Goal: Task Accomplishment & Management: Use online tool/utility

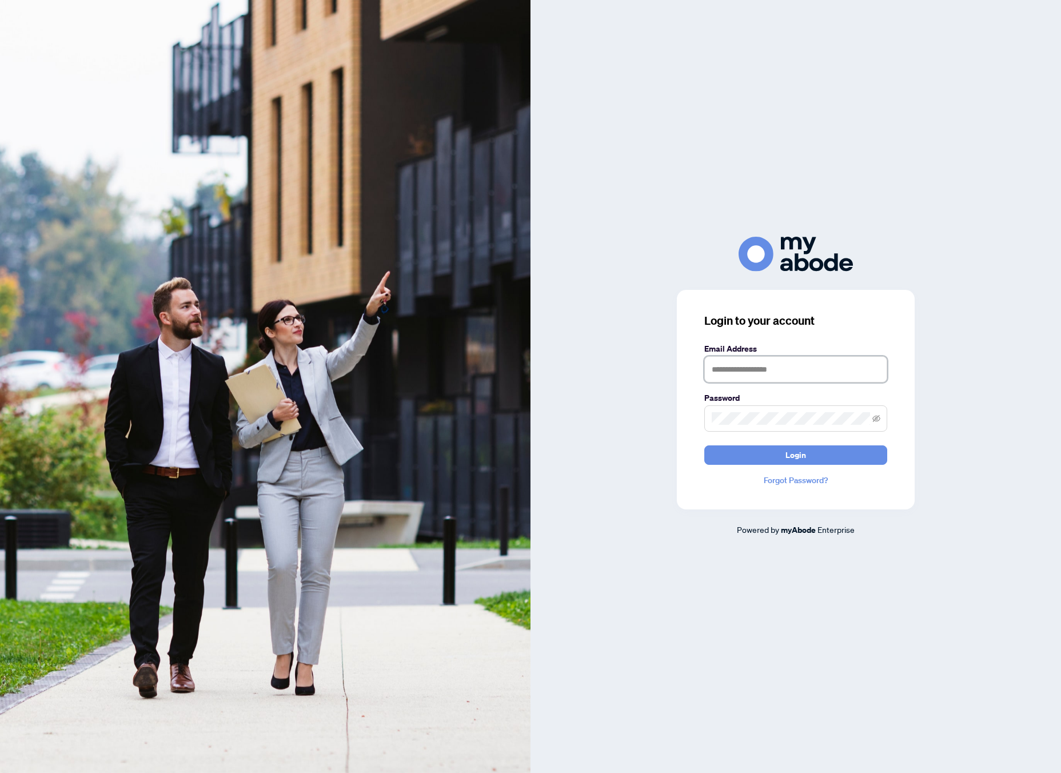
click at [830, 373] on input "text" at bounding box center [796, 369] width 183 height 26
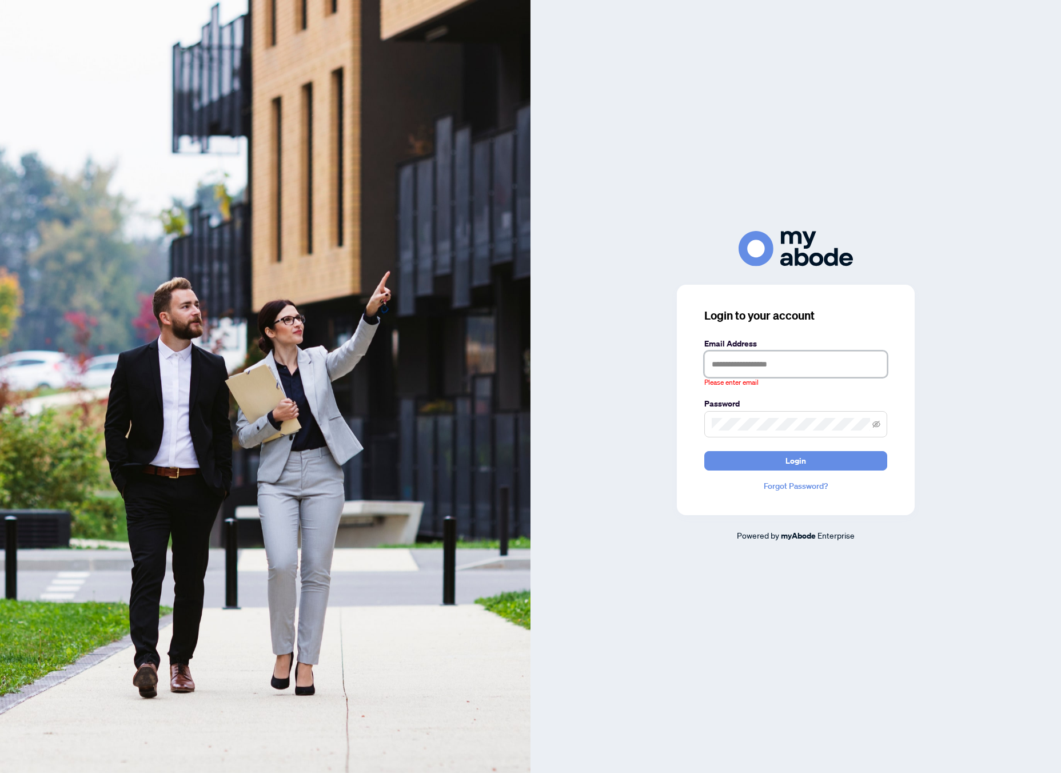
type input "**********"
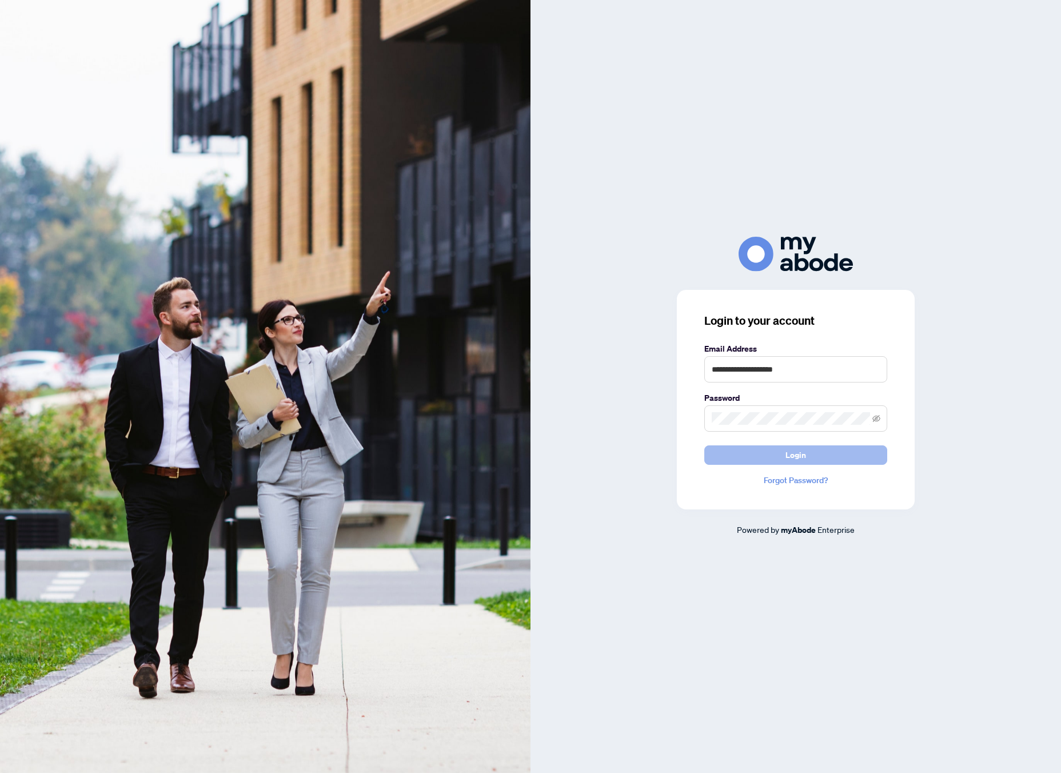
click at [796, 459] on span "Login" at bounding box center [796, 455] width 21 height 18
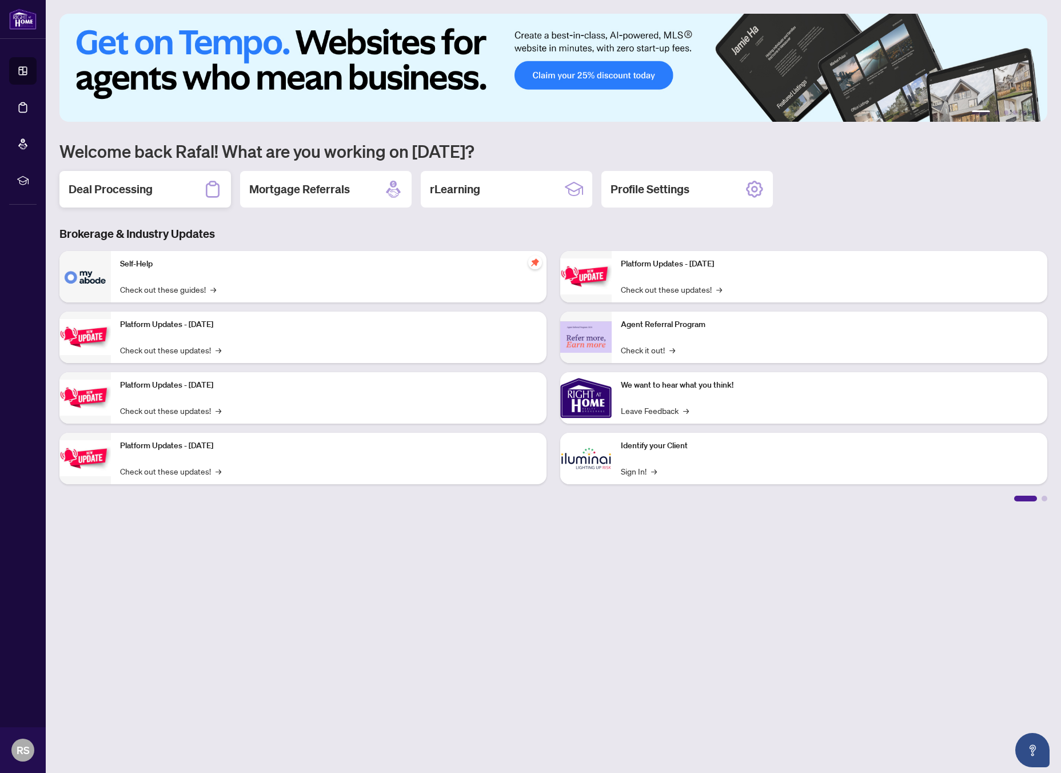
click at [154, 200] on div "Deal Processing" at bounding box center [145, 189] width 172 height 37
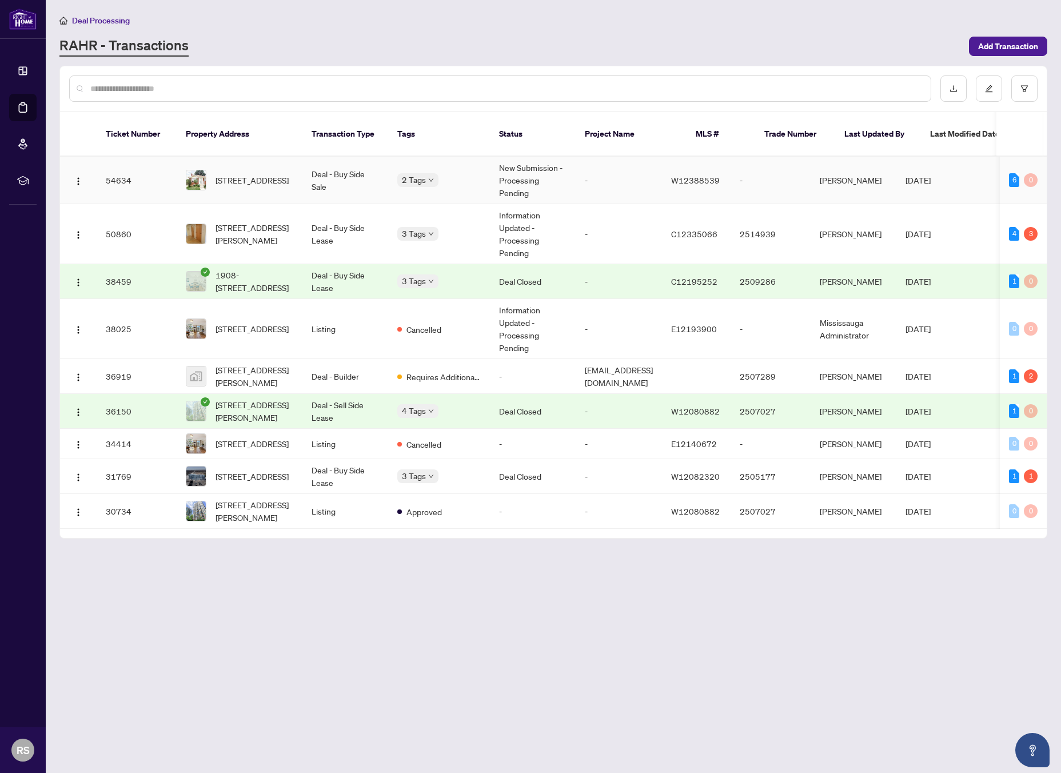
click at [315, 170] on td "Deal - Buy Side Sale" at bounding box center [346, 180] width 86 height 47
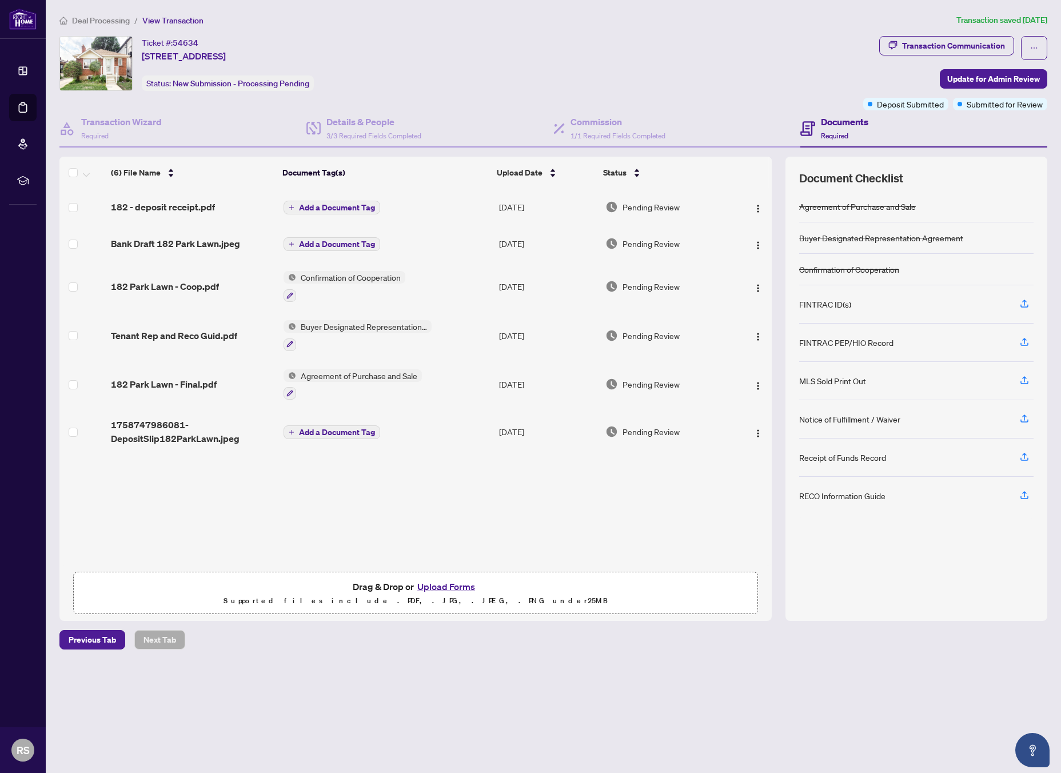
click at [872, 413] on div "Notice of Fulfillment / Waiver" at bounding box center [849, 419] width 101 height 13
click at [1022, 417] on icon "button" at bounding box center [1025, 418] width 10 height 10
